Goal: Entertainment & Leisure: Consume media (video, audio)

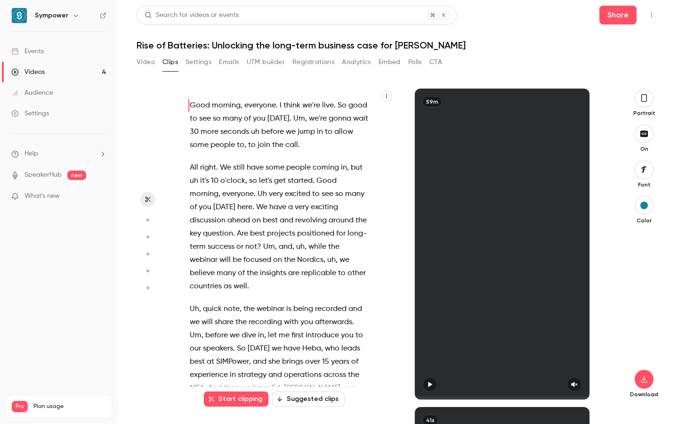
click at [67, 56] on link "Events" at bounding box center [59, 51] width 118 height 21
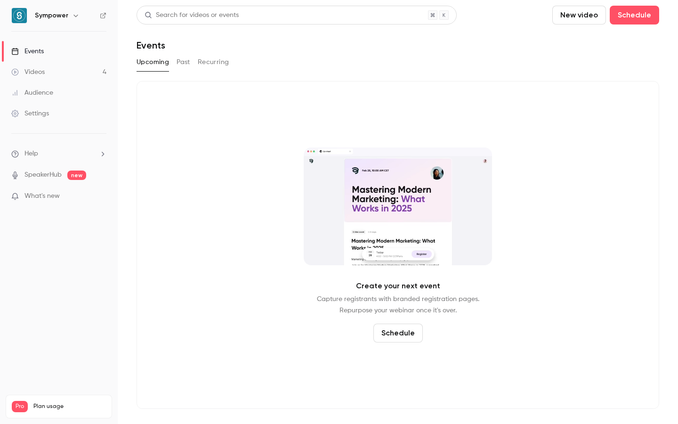
click at [43, 75] on div "Videos" at bounding box center [27, 71] width 33 height 9
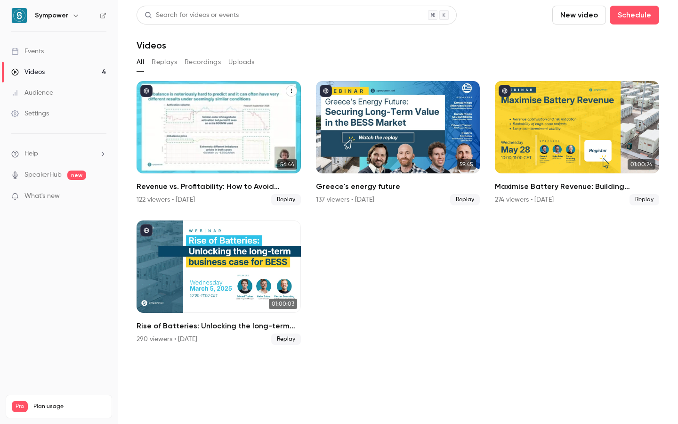
click at [210, 139] on div "Revenue vs. Profitability: How to Avoid BESS ROI Pitfalls" at bounding box center [218, 127] width 164 height 92
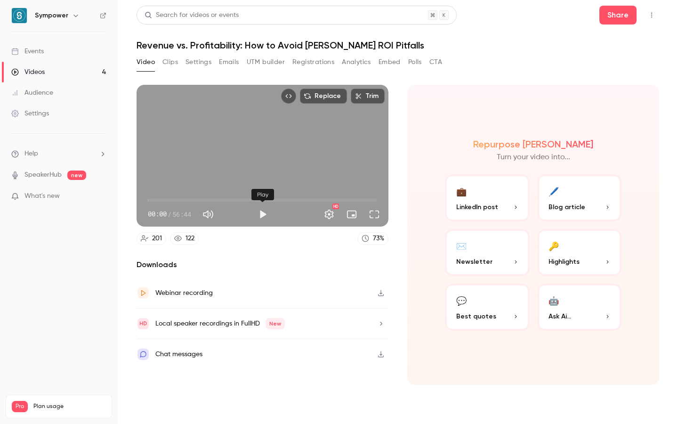
click at [262, 215] on button "Play" at bounding box center [262, 214] width 19 height 19
click at [372, 218] on button "Full screen" at bounding box center [374, 214] width 19 height 19
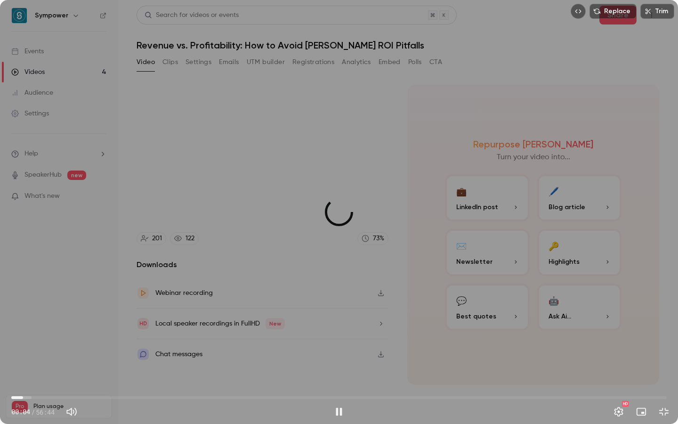
click at [23, 397] on span "01:01" at bounding box center [338, 397] width 655 height 15
click at [178, 228] on div "Replace Trim 01:51 01:51 / 56:44 HD" at bounding box center [339, 212] width 678 height 424
click at [668, 413] on button "Exit full screen" at bounding box center [663, 411] width 19 height 19
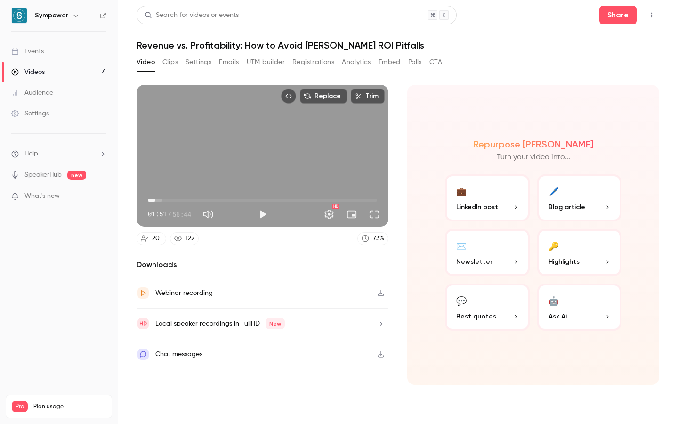
click at [486, 186] on button "💼 LinkedIn post" at bounding box center [487, 197] width 85 height 47
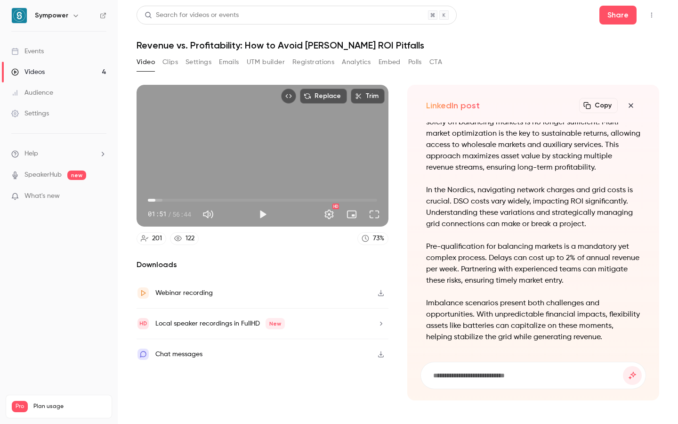
scroll to position [-122, 0]
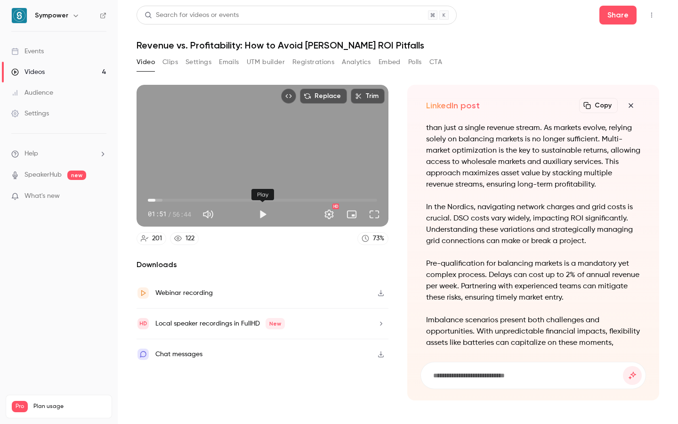
click at [261, 216] on button "Play" at bounding box center [262, 214] width 19 height 19
click at [260, 216] on button "Pause" at bounding box center [262, 214] width 19 height 19
type input "*****"
